Goal: Entertainment & Leisure: Browse casually

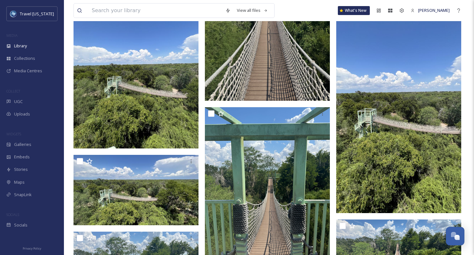
scroll to position [4471, 0]
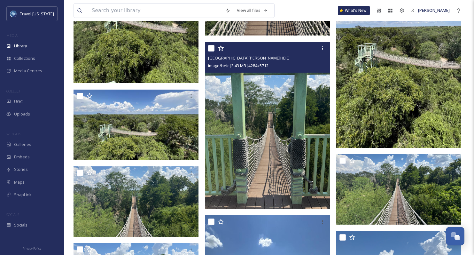
click at [273, 138] on img at bounding box center [267, 125] width 125 height 167
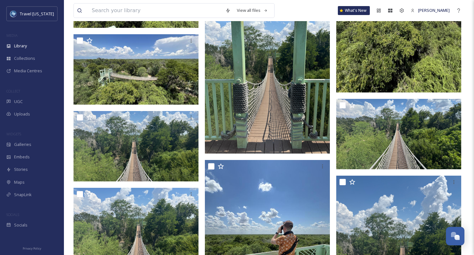
scroll to position [4526, 0]
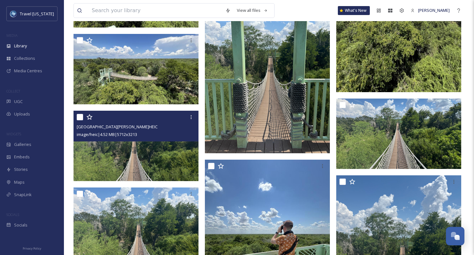
click at [143, 165] on img at bounding box center [136, 146] width 125 height 70
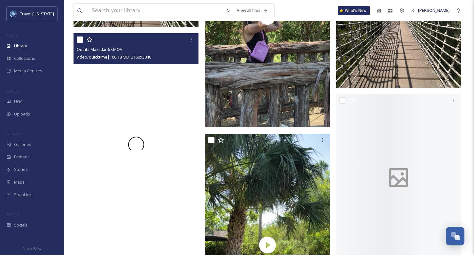
scroll to position [5155, 0]
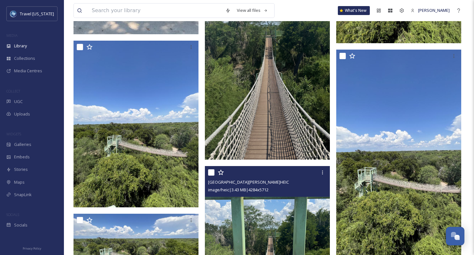
scroll to position [4595, 0]
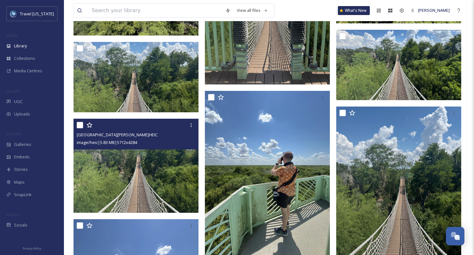
click at [146, 168] on img at bounding box center [136, 166] width 125 height 94
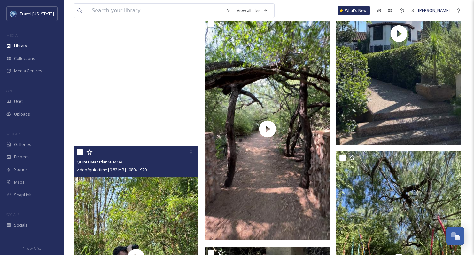
scroll to position [5471, 0]
